Goal: Task Accomplishment & Management: Complete application form

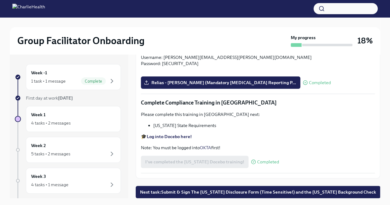
scroll to position [1322, 0]
click at [209, 190] on span "Next task : Submit & Sign The [US_STATE] Disclosure Form (Time Sensitive!) and …" at bounding box center [258, 192] width 236 height 6
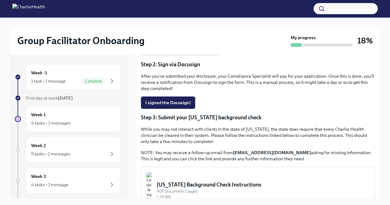
scroll to position [136, 0]
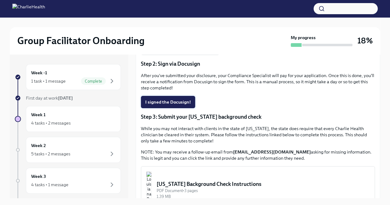
click at [173, 101] on span "I signed the Docusign!" at bounding box center [168, 102] width 46 height 6
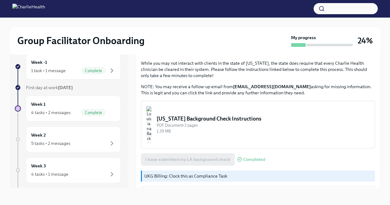
scroll to position [195, 0]
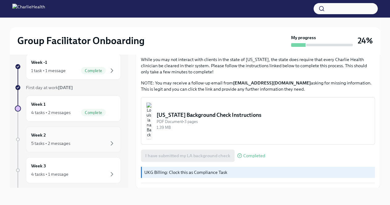
click at [76, 140] on div "5 tasks • 2 messages" at bounding box center [73, 143] width 84 height 7
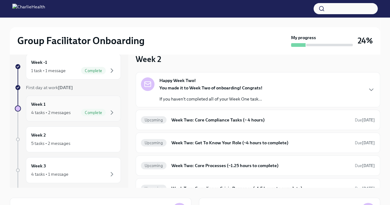
click at [69, 112] on div "4 tasks • 2 messages" at bounding box center [50, 112] width 39 height 6
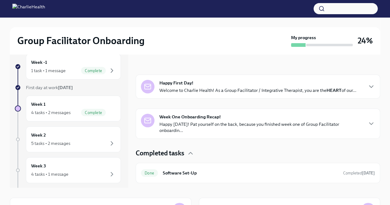
scroll to position [60, 0]
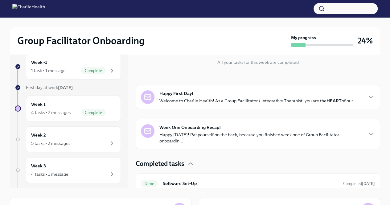
click at [245, 133] on p "Happy [DATE]! Pat yourself on the back, because you finished week one of Group …" at bounding box center [260, 138] width 203 height 12
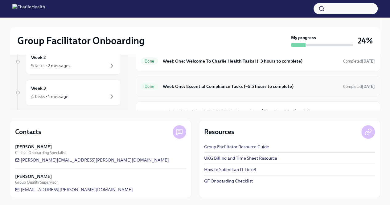
scroll to position [457, 0]
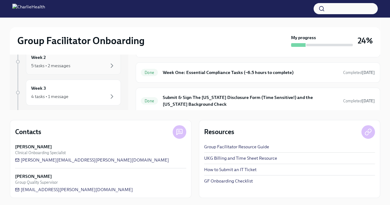
click at [86, 63] on div "5 tasks • 2 messages" at bounding box center [73, 65] width 84 height 7
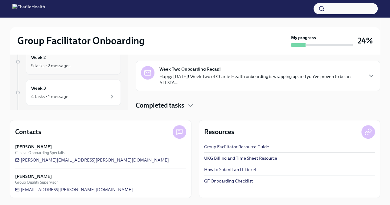
scroll to position [68, 0]
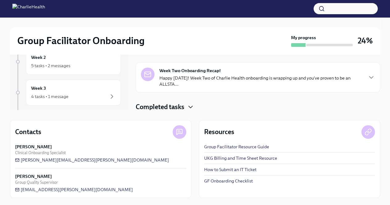
click at [188, 104] on icon "button" at bounding box center [190, 106] width 7 height 7
click at [259, 81] on p "Happy [DATE]! Week Two of Charlie Health onboarding is wrapping up and you've p…" at bounding box center [260, 81] width 203 height 12
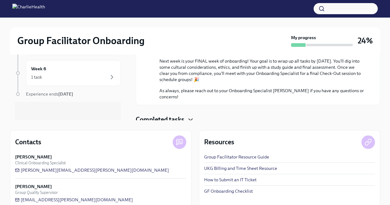
scroll to position [88, 0]
